Goal: Information Seeking & Learning: Learn about a topic

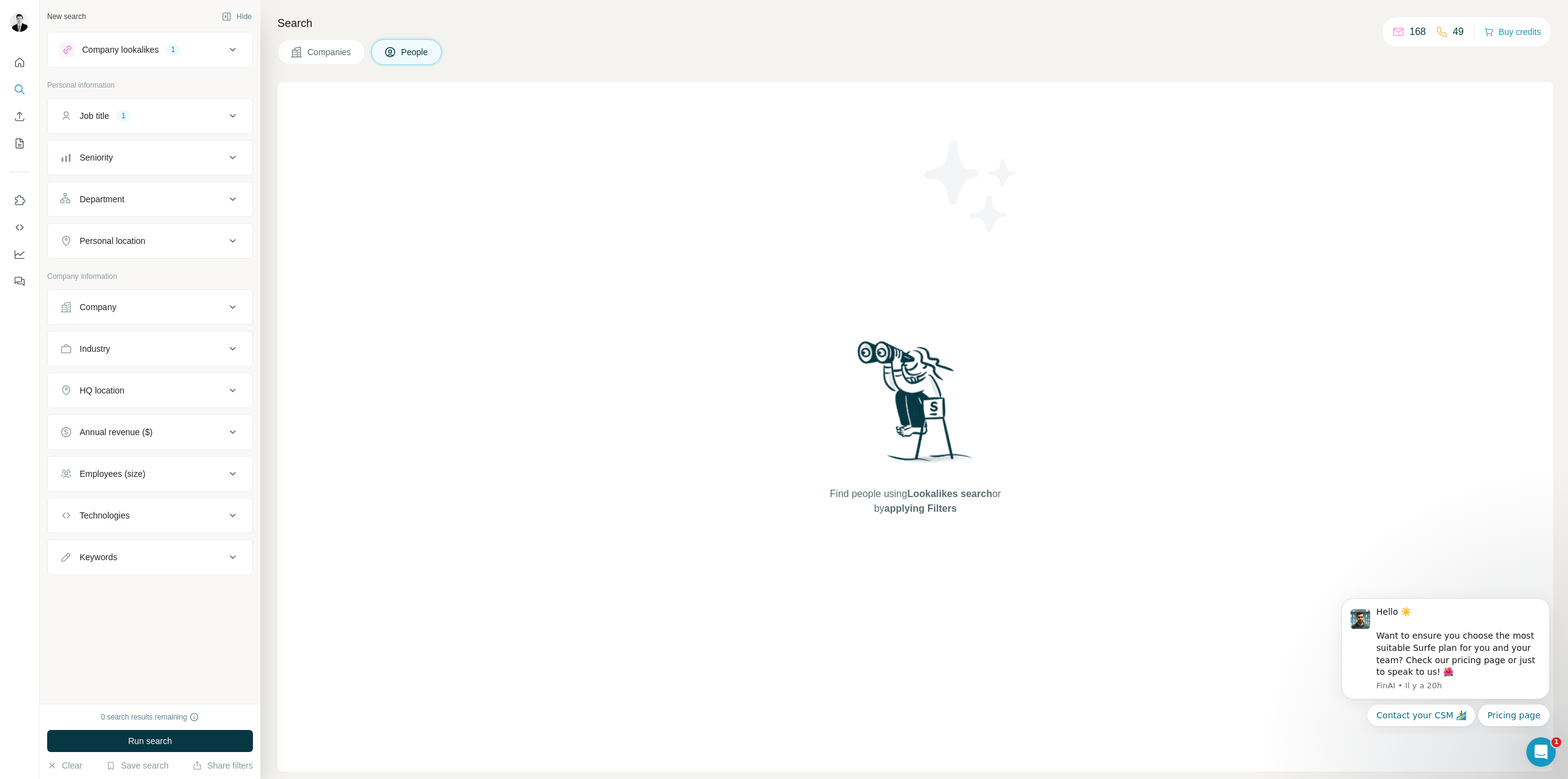
click at [315, 59] on button "Companies" at bounding box center [321, 52] width 87 height 26
click at [232, 50] on icon at bounding box center [232, 49] width 6 height 4
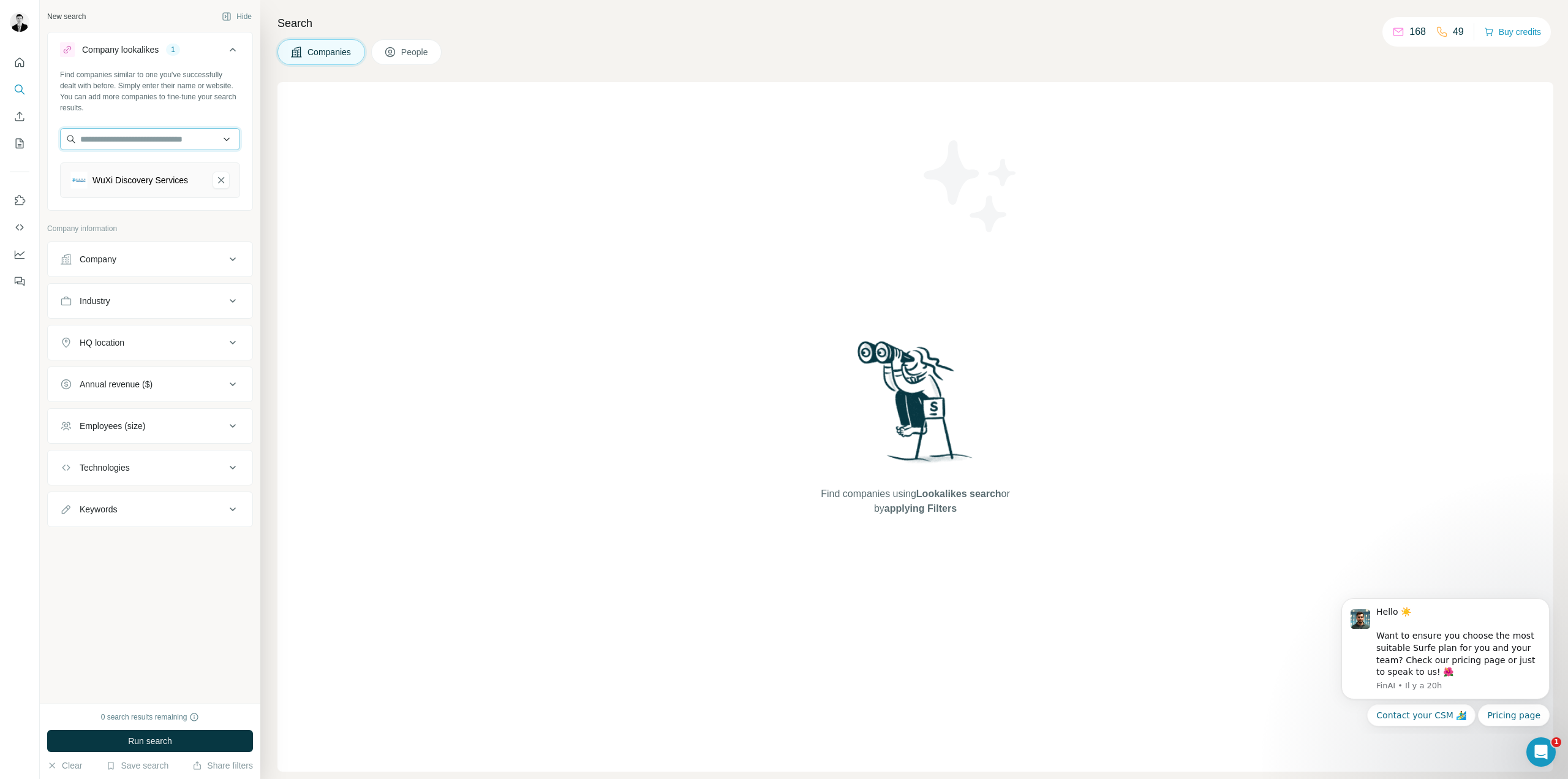
click at [166, 144] on input "text" at bounding box center [150, 139] width 180 height 22
type input "**********"
click at [163, 171] on p "TreeFrog Therapeutics" at bounding box center [137, 167] width 87 height 12
click at [220, 184] on icon "WuXi Discovery Services-remove-button" at bounding box center [221, 180] width 11 height 12
click at [186, 381] on div "Annual revenue ($)" at bounding box center [143, 385] width 166 height 12
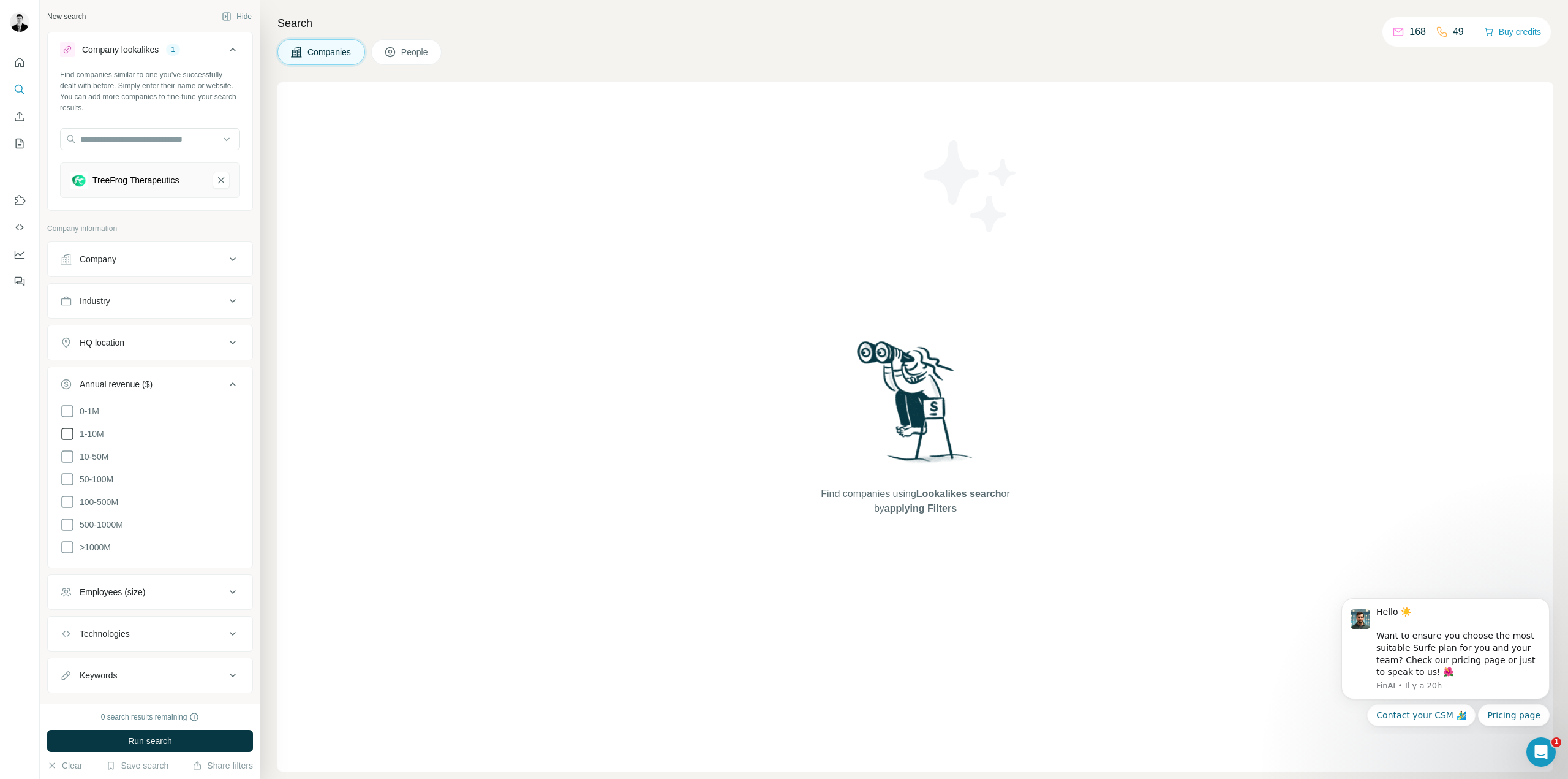
click at [70, 431] on icon at bounding box center [67, 434] width 15 height 15
click at [62, 458] on icon at bounding box center [67, 456] width 15 height 15
click at [70, 479] on icon at bounding box center [67, 479] width 15 height 15
click at [68, 500] on icon at bounding box center [67, 501] width 15 height 15
click at [70, 518] on icon at bounding box center [67, 524] width 15 height 15
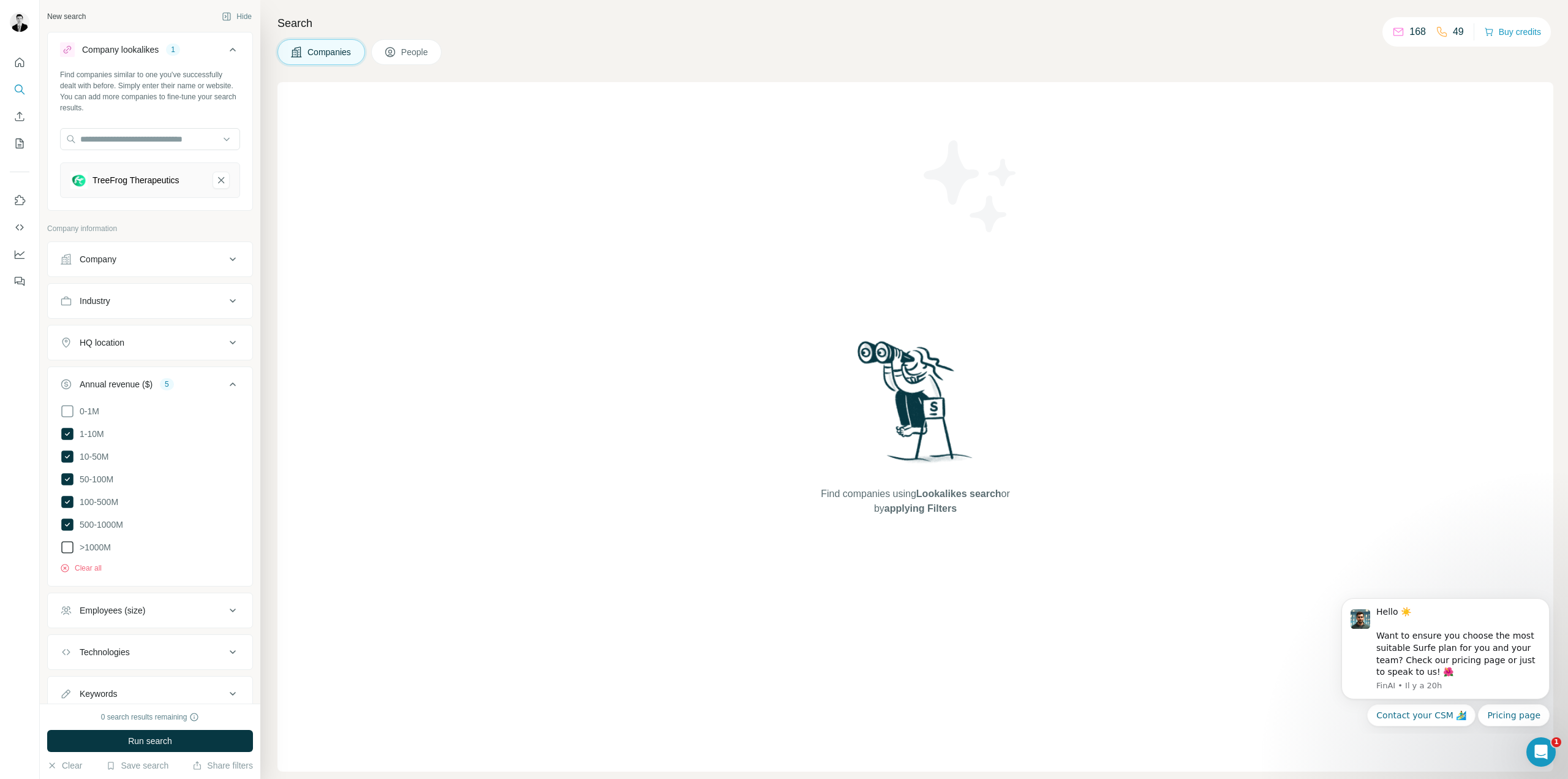
click at [70, 543] on icon at bounding box center [67, 547] width 15 height 15
click at [65, 535] on ul "0-1M 1-10M 10-50M 50-100M 100-500M 500-1000M >1000M" at bounding box center [150, 479] width 180 height 151
click at [68, 519] on icon at bounding box center [68, 525] width 12 height 12
click at [68, 500] on icon at bounding box center [68, 502] width 12 height 12
click at [68, 546] on icon at bounding box center [68, 547] width 5 height 4
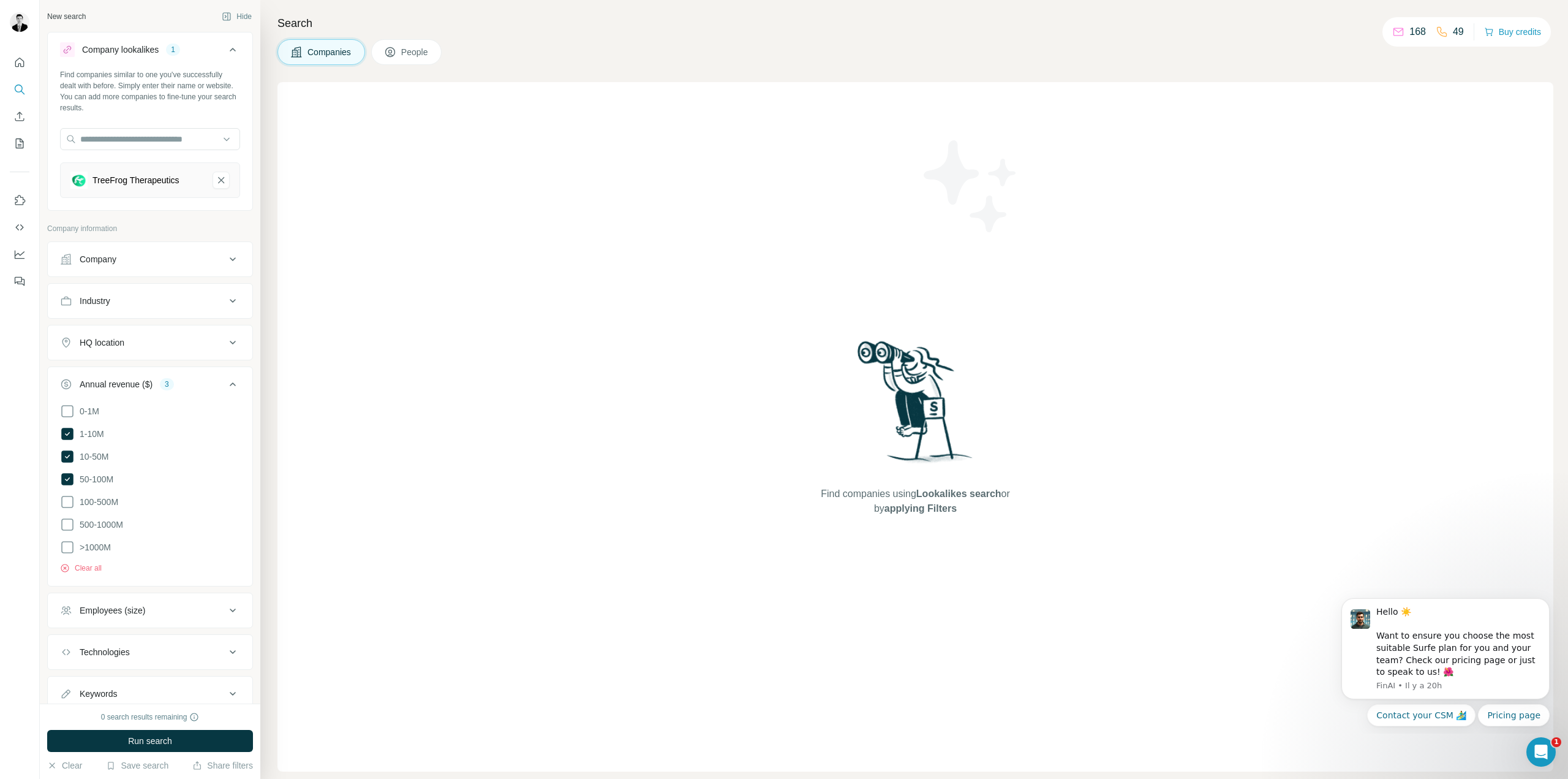
click at [226, 378] on icon at bounding box center [232, 384] width 15 height 15
click at [150, 736] on span "Run search" at bounding box center [150, 741] width 44 height 12
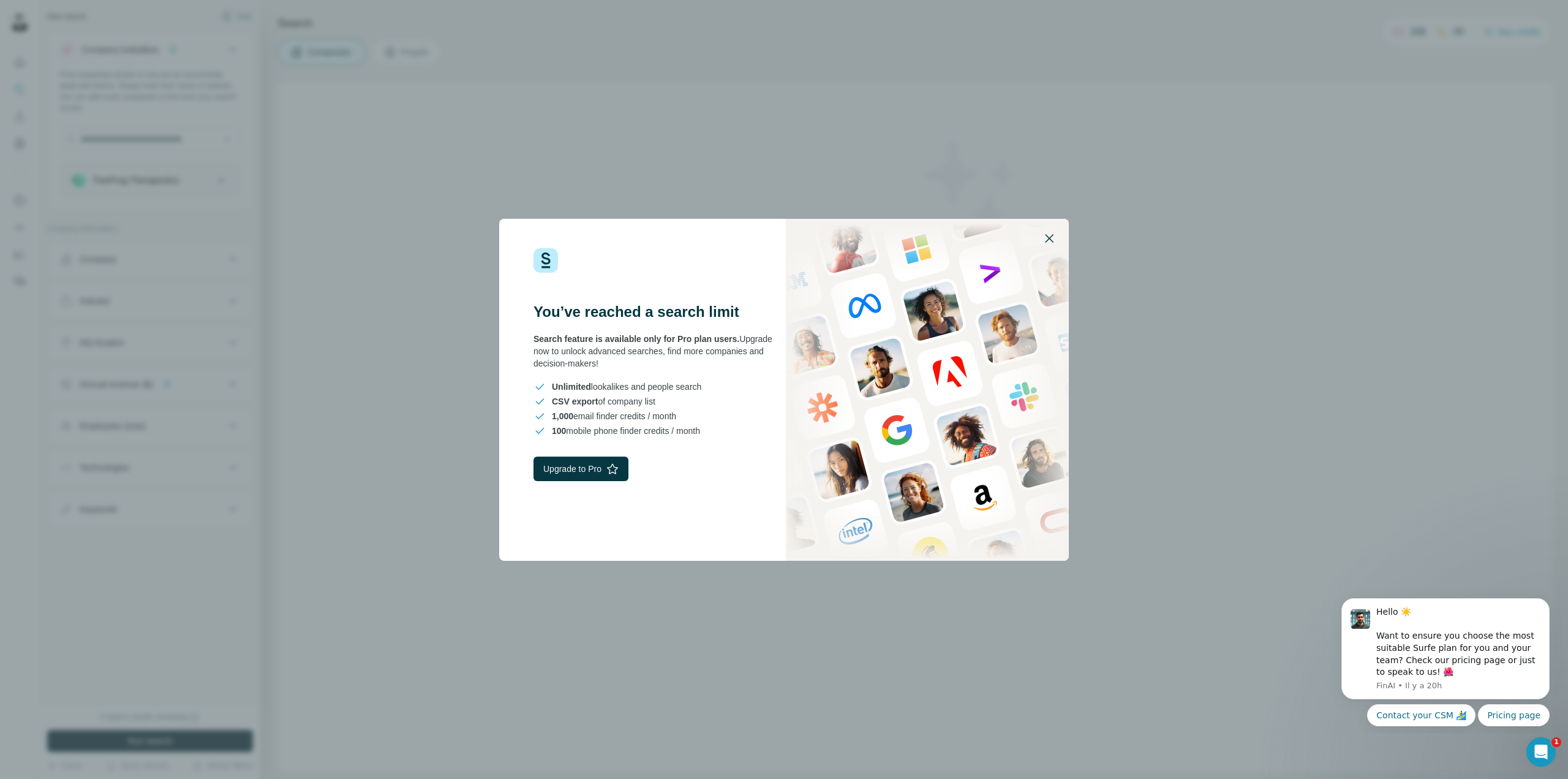
click at [1051, 235] on icon "button" at bounding box center [1049, 238] width 15 height 15
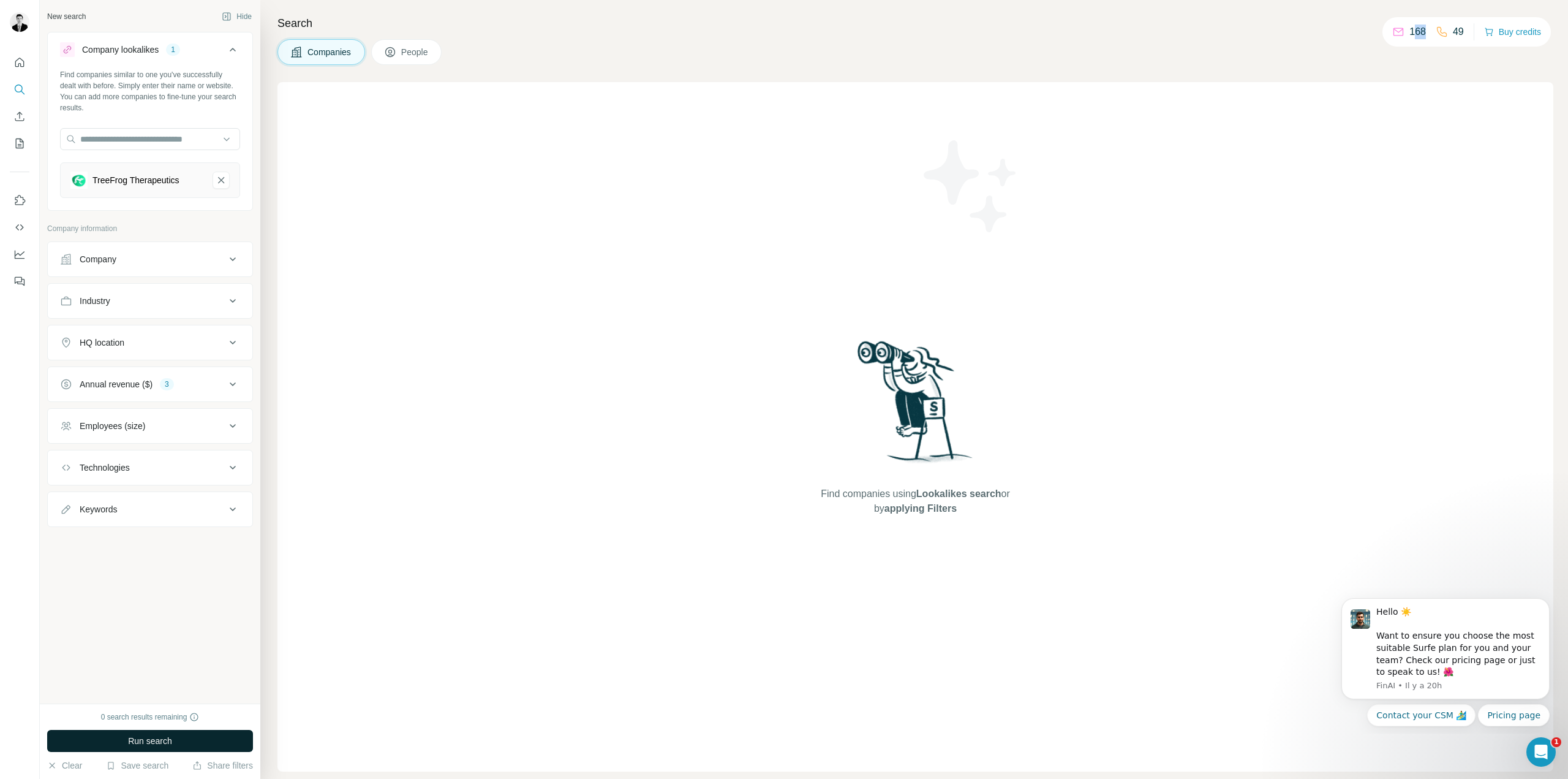
drag, startPoint x: 1409, startPoint y: 32, endPoint x: 1422, endPoint y: 32, distance: 13.0
click at [1422, 32] on div "168 49" at bounding box center [1428, 31] width 71 height 17
drag, startPoint x: 1461, startPoint y: 29, endPoint x: 1451, endPoint y: 29, distance: 10.0
click at [1449, 29] on div "168 49 Buy credits" at bounding box center [1467, 31] width 169 height 29
click at [22, 61] on icon "Quick start" at bounding box center [20, 62] width 12 height 12
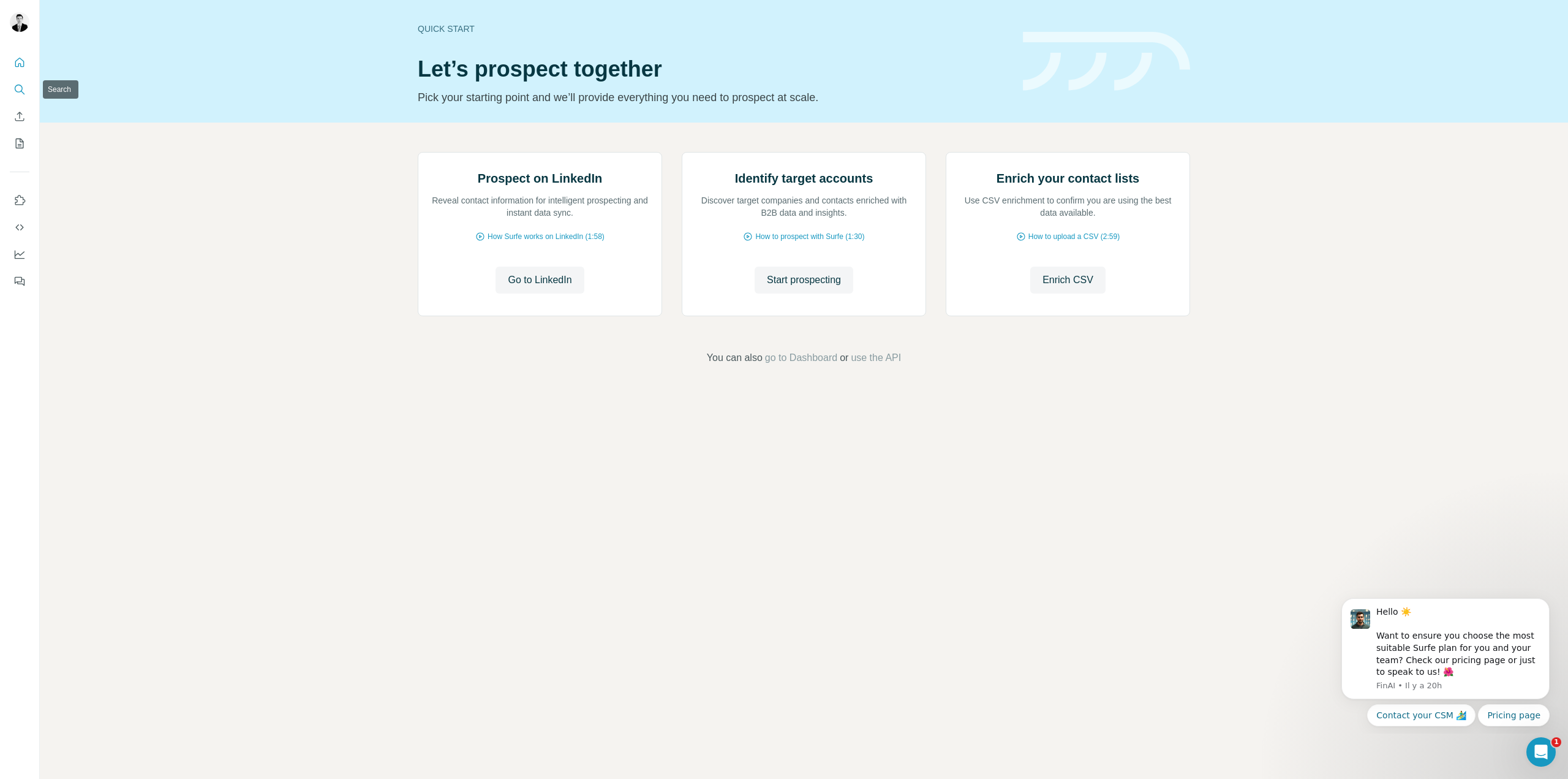
click at [23, 82] on button "Search" at bounding box center [20, 89] width 20 height 22
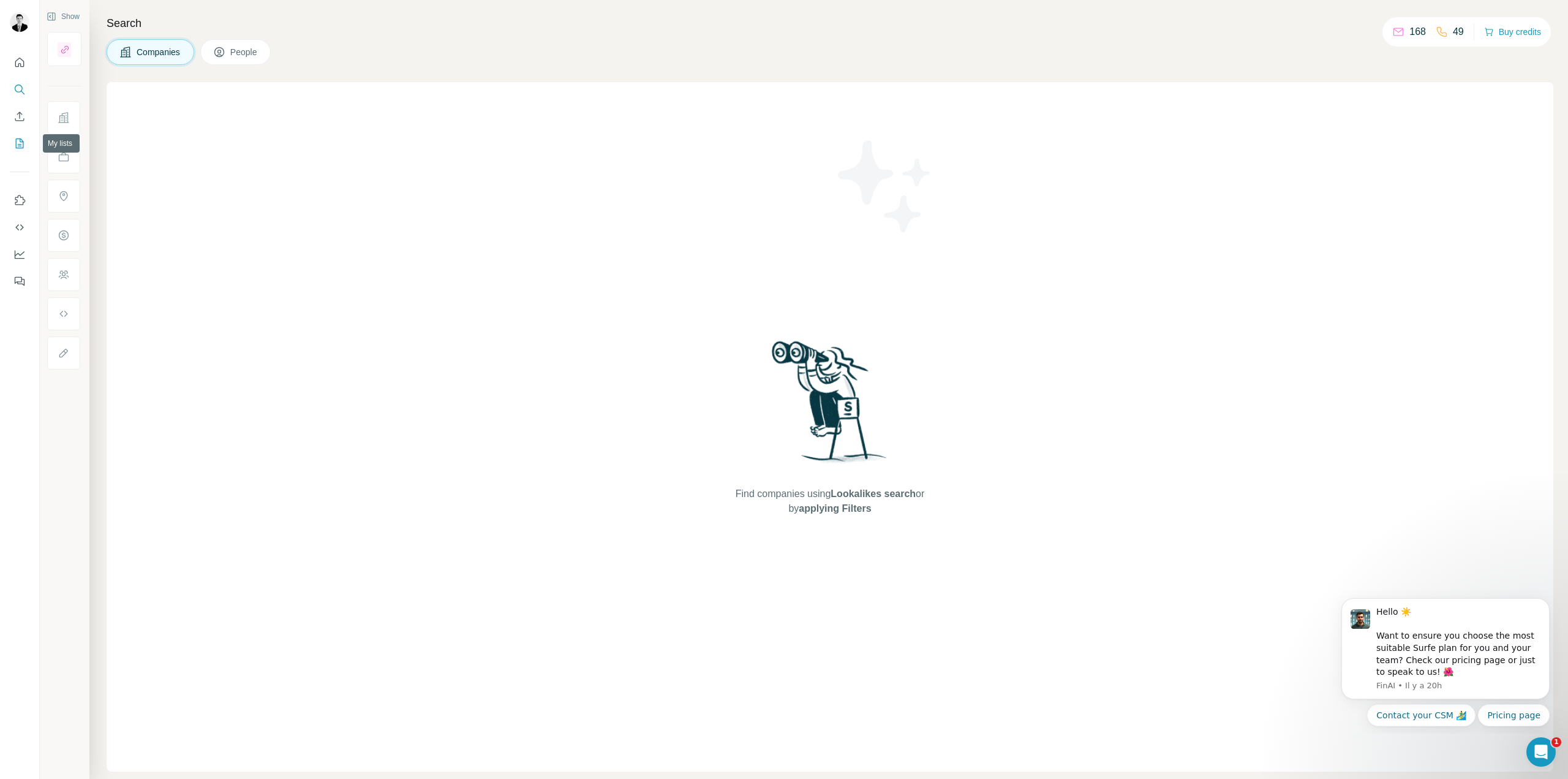
click at [25, 141] on icon "My lists" at bounding box center [20, 144] width 12 height 12
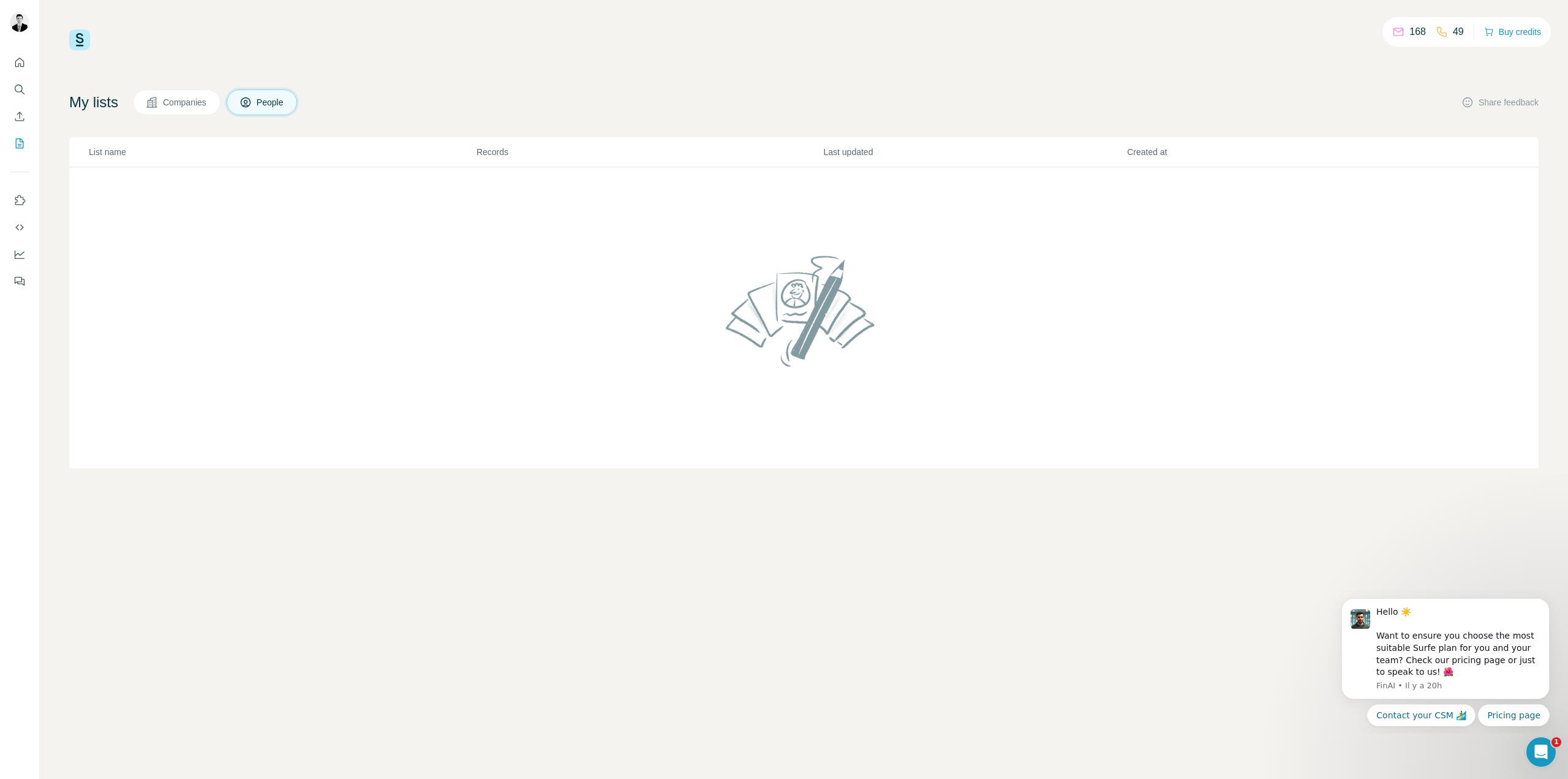
click at [169, 100] on span "Companies" at bounding box center [185, 102] width 44 height 12
click at [22, 199] on icon "Use Surfe on LinkedIn" at bounding box center [20, 200] width 12 height 12
click at [1508, 32] on button "Buy credits" at bounding box center [1513, 31] width 57 height 17
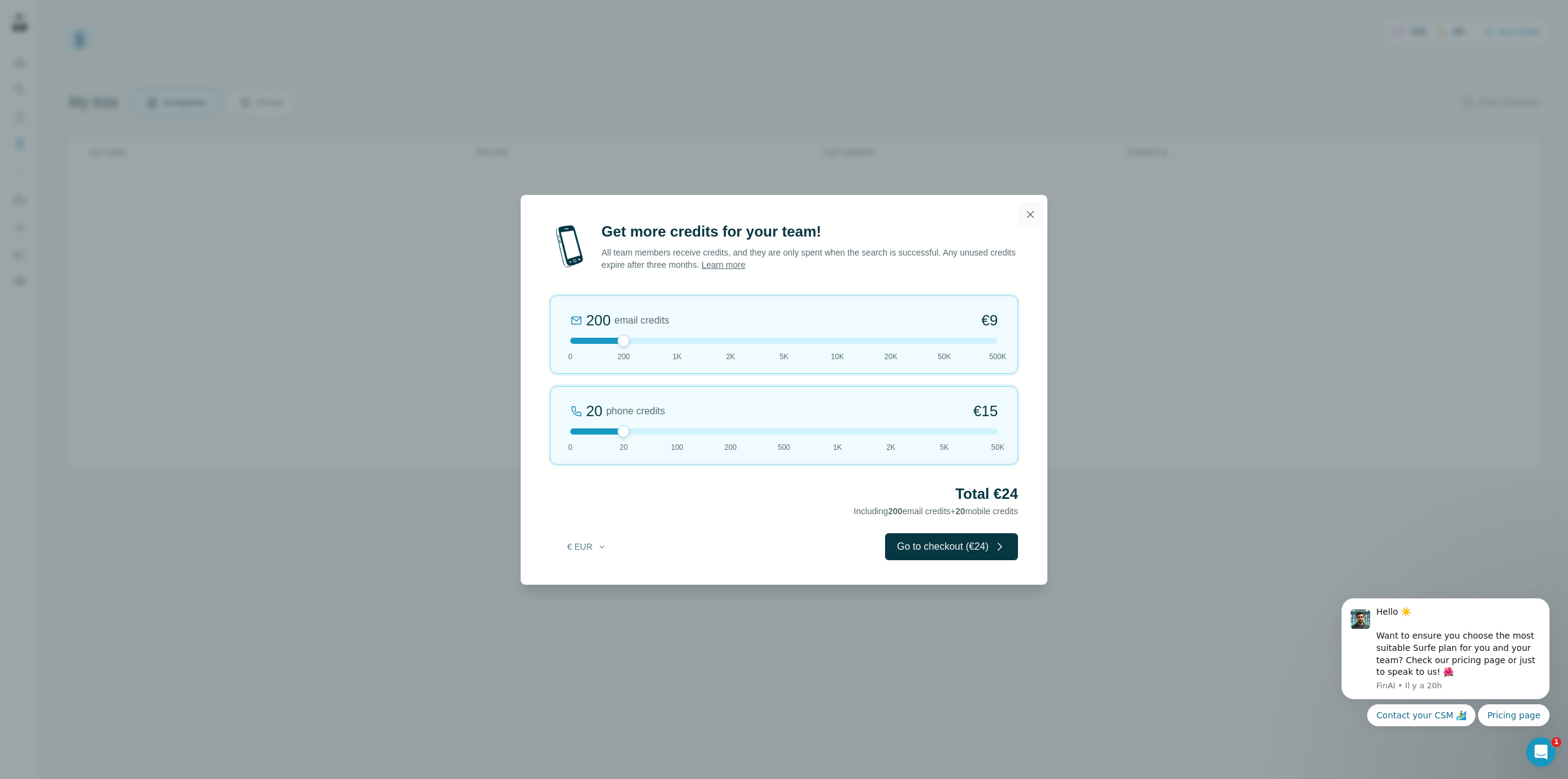
click at [1024, 217] on icon "button" at bounding box center [1030, 215] width 12 height 12
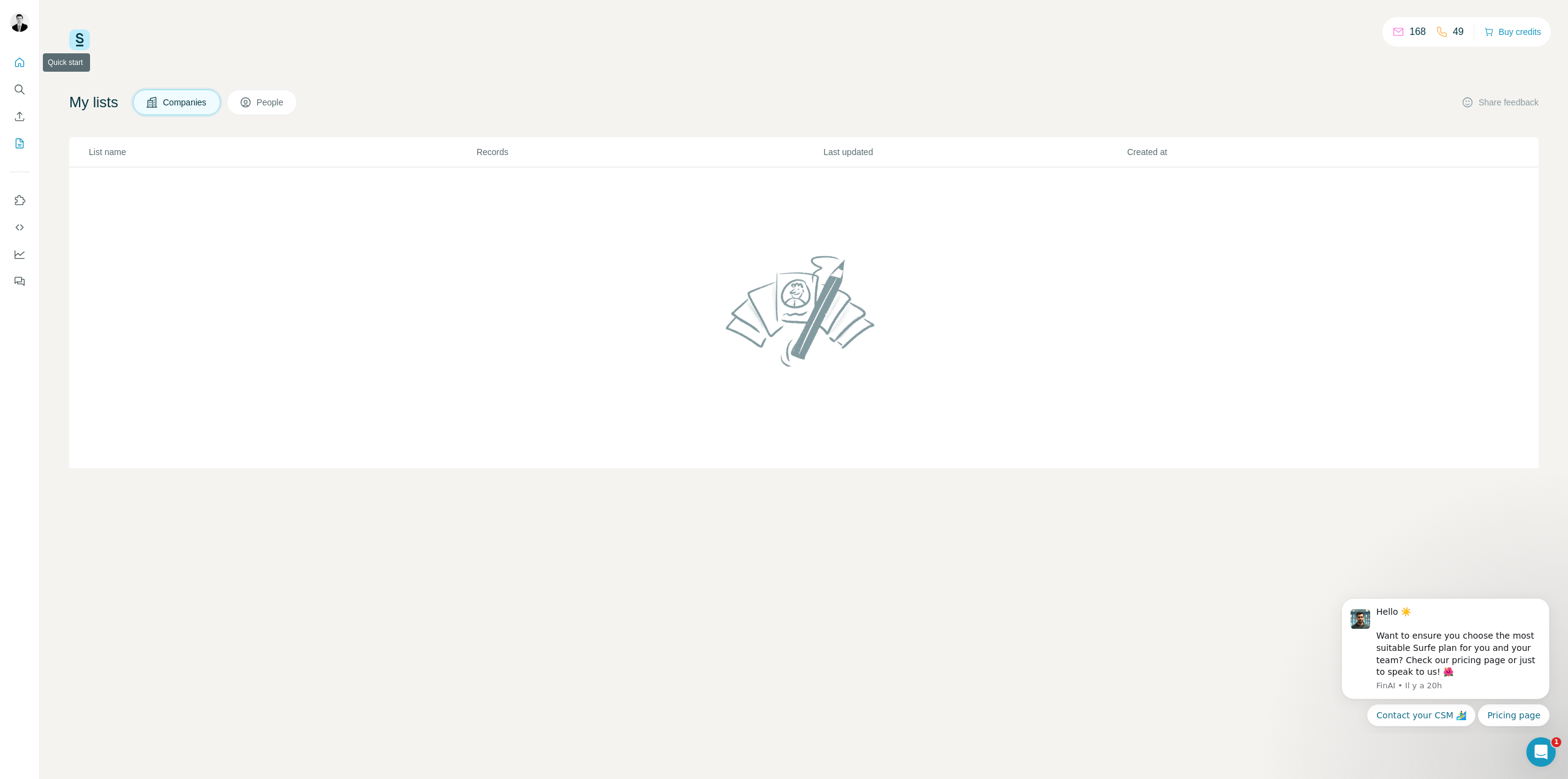
click at [25, 68] on icon "Quick start" at bounding box center [20, 62] width 12 height 12
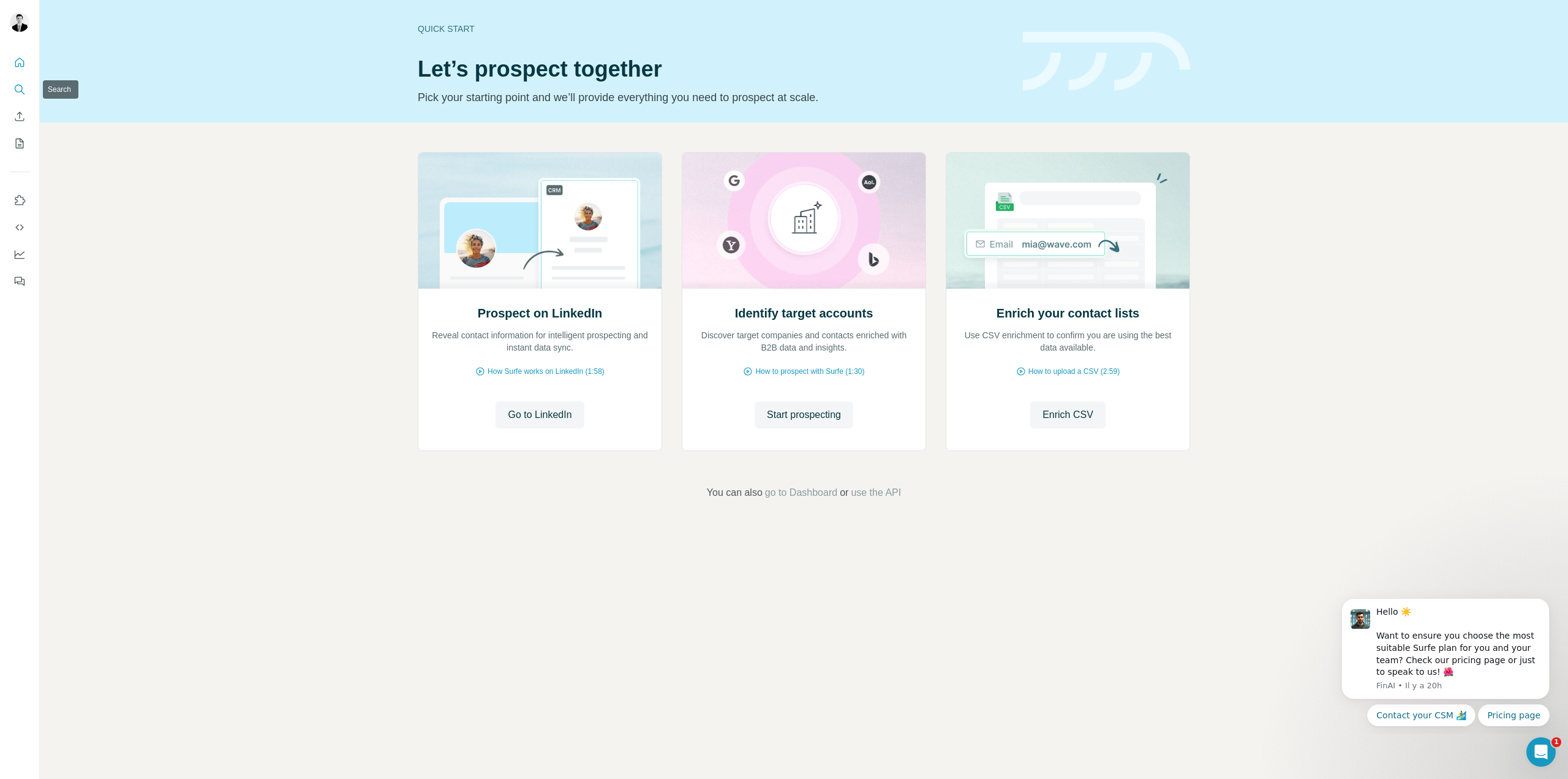
click at [23, 93] on icon "Search" at bounding box center [20, 90] width 12 height 12
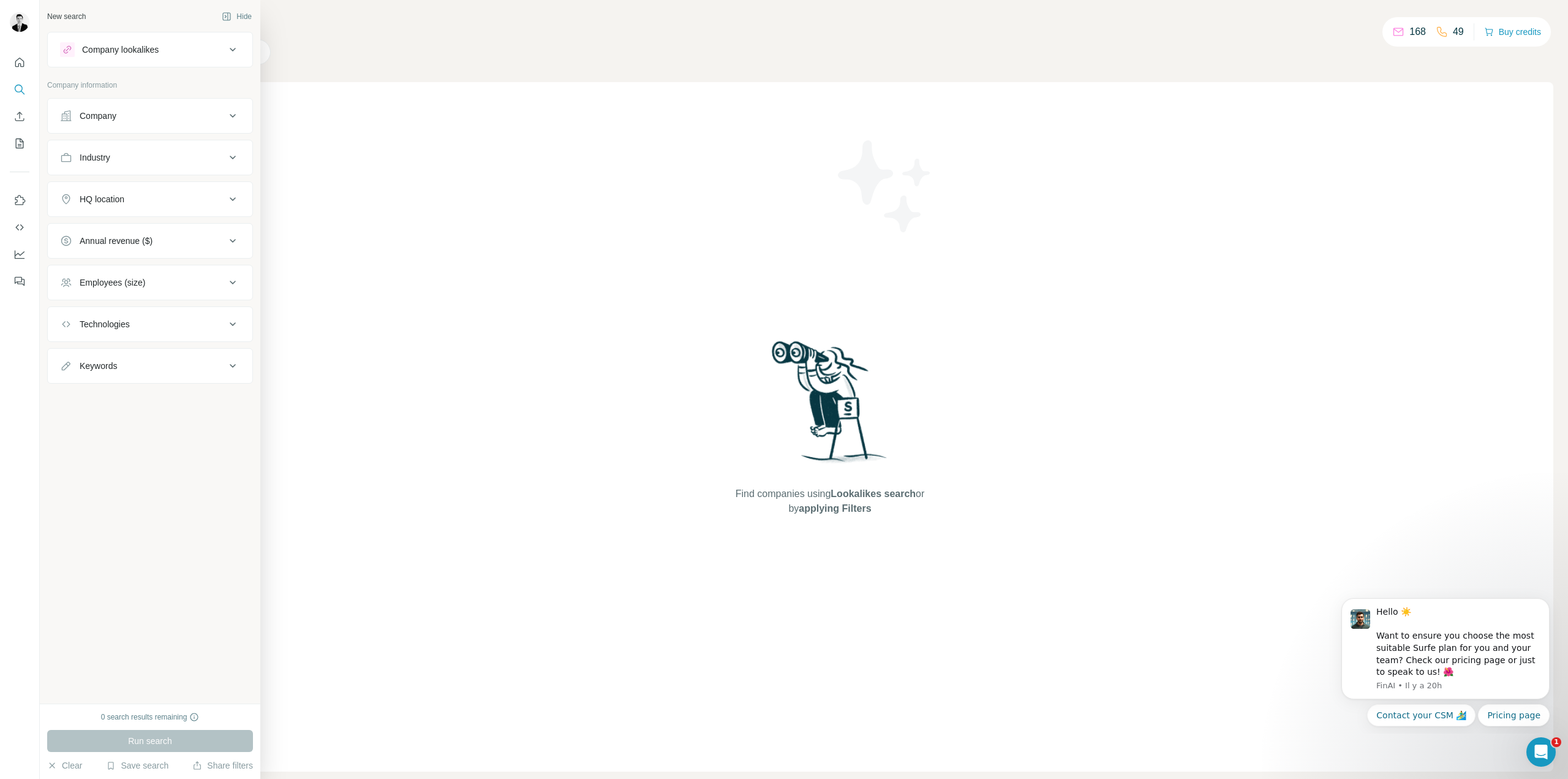
click at [117, 118] on div "Company" at bounding box center [98, 116] width 37 height 12
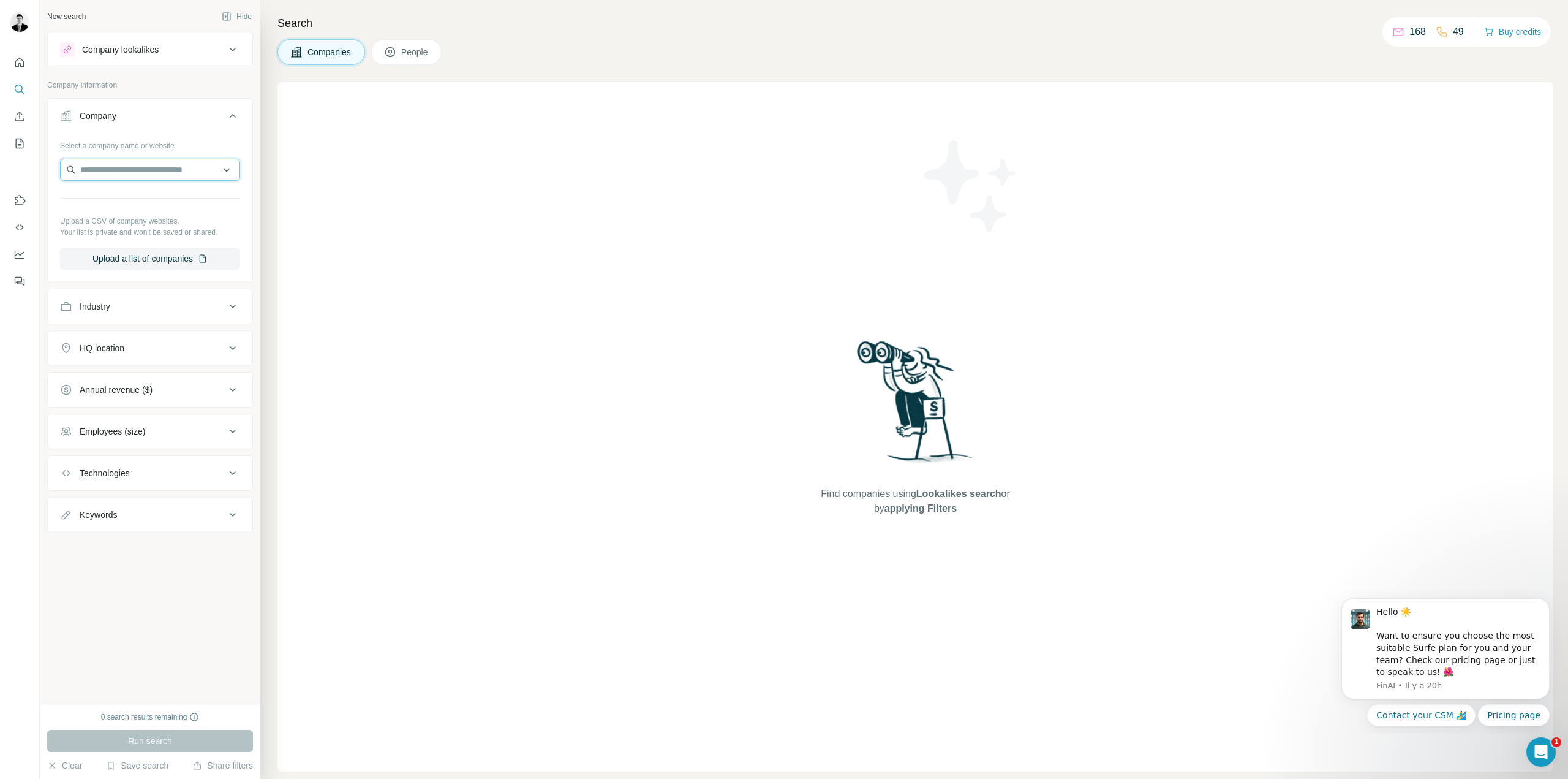
click at [143, 173] on input "text" at bounding box center [150, 170] width 180 height 22
type input "**********"
click at [138, 193] on p "TreeFrog Therapeutics" at bounding box center [137, 196] width 87 height 12
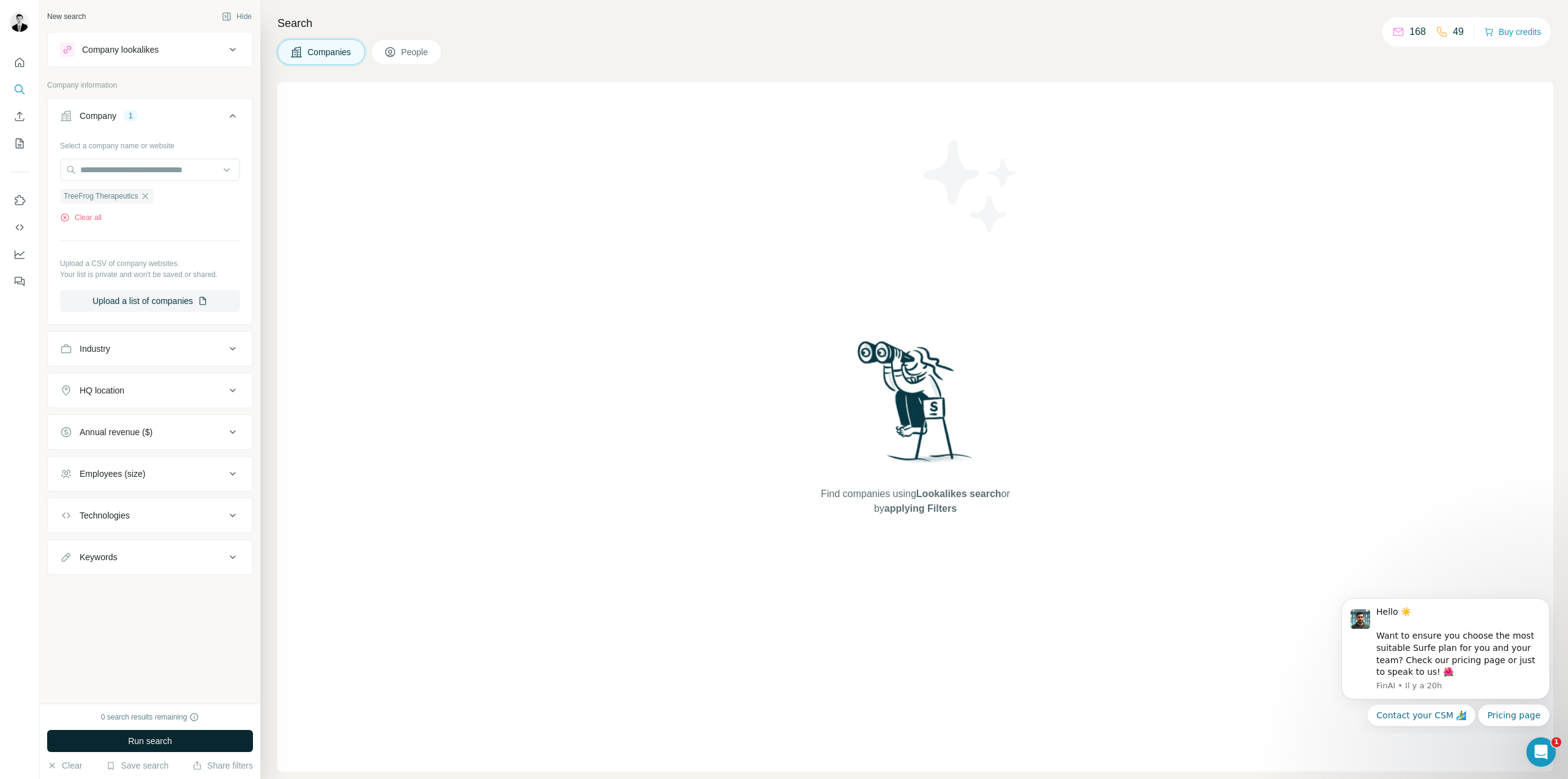
click at [176, 741] on button "Run search" at bounding box center [150, 741] width 206 height 22
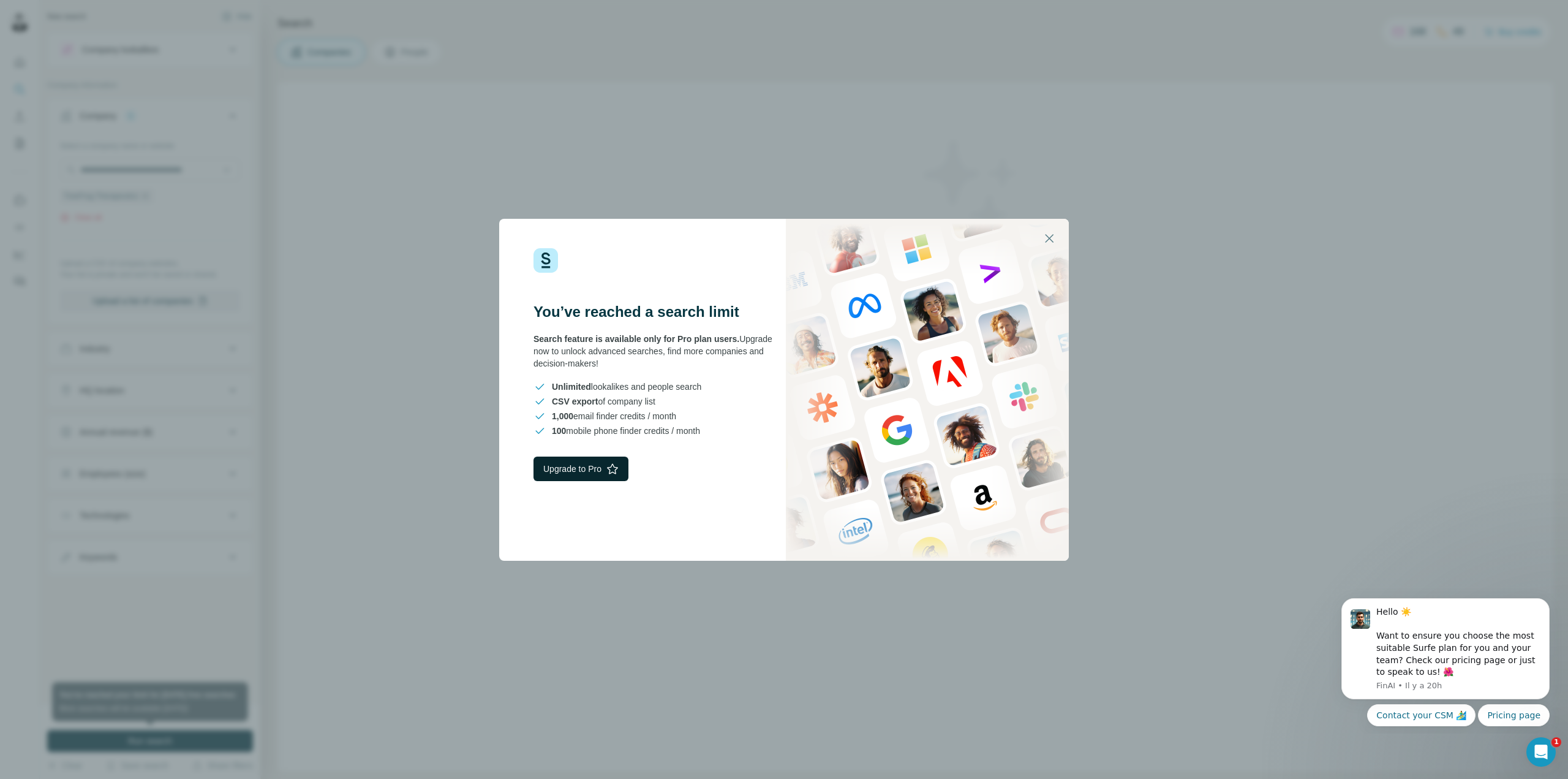
click at [600, 465] on button "Upgrade to Pro" at bounding box center [581, 469] width 95 height 25
